Goal: Navigation & Orientation: Find specific page/section

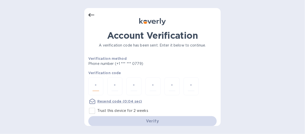
click at [98, 84] on input "number" at bounding box center [95, 85] width 7 height 9
type input "7"
type input "9"
type input "7"
type input "6"
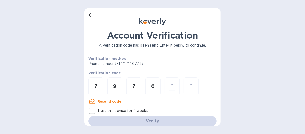
type input "0"
type input "4"
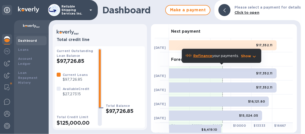
click at [288, 53] on div "Forecasted payments" at bounding box center [231, 59] width 124 height 14
